Goal: Browse casually

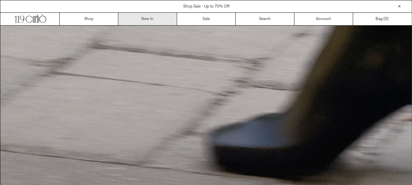
click at [144, 20] on link "New In" at bounding box center [147, 19] width 59 height 12
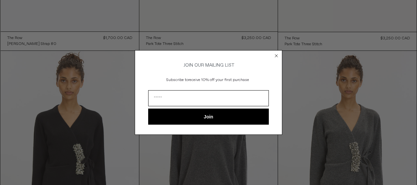
click at [277, 54] on icon "Close dialog" at bounding box center [276, 55] width 3 height 3
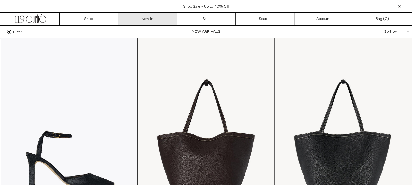
click at [144, 20] on link "New In" at bounding box center [147, 19] width 59 height 12
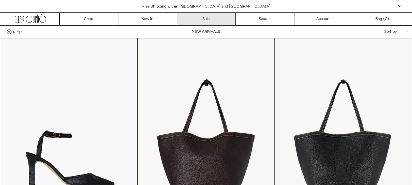
click at [223, 20] on link "Sale" at bounding box center [206, 19] width 59 height 12
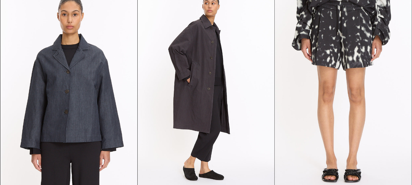
scroll to position [1859, 0]
